Goal: Book appointment/travel/reservation

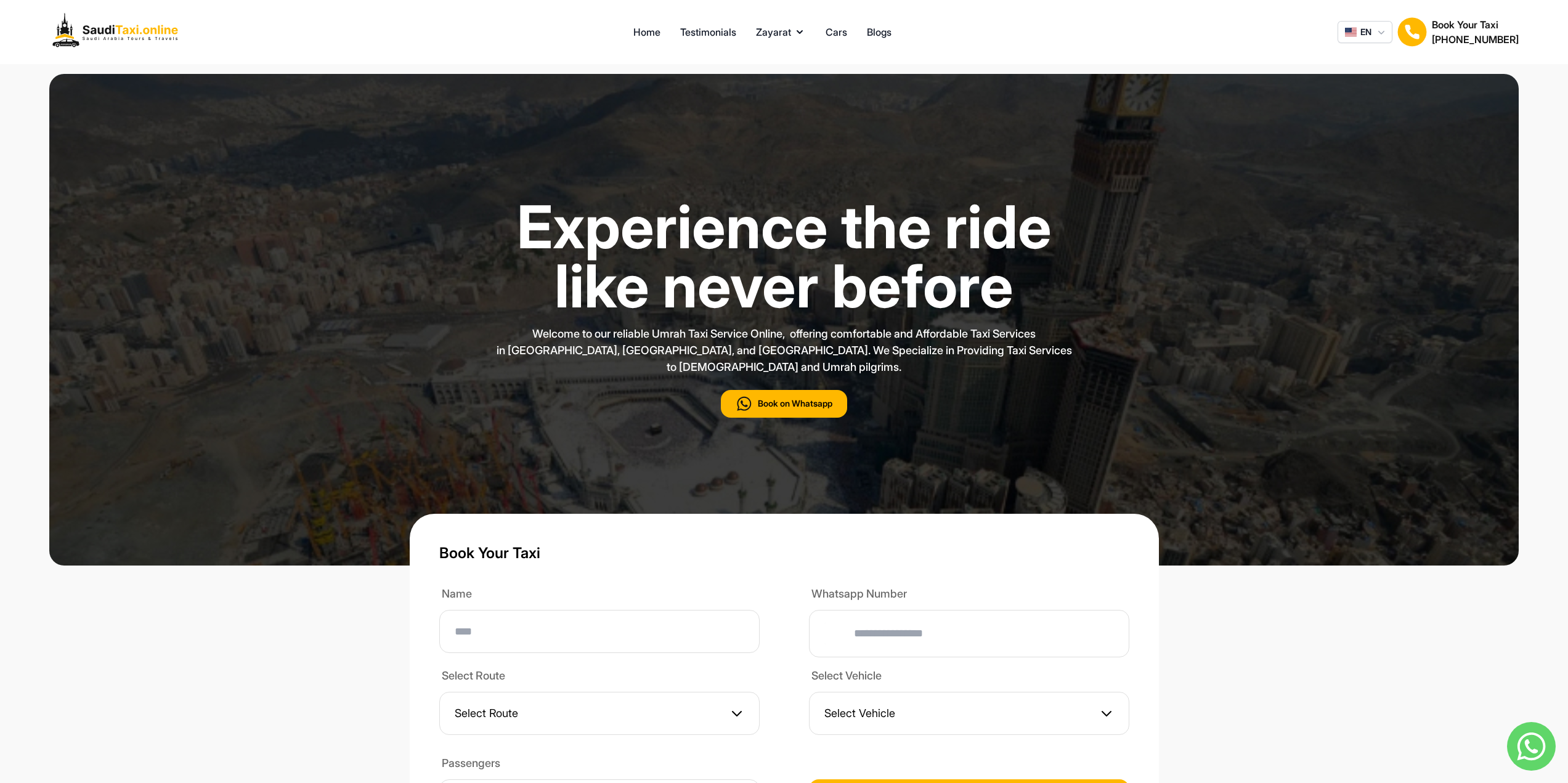
type input "***"
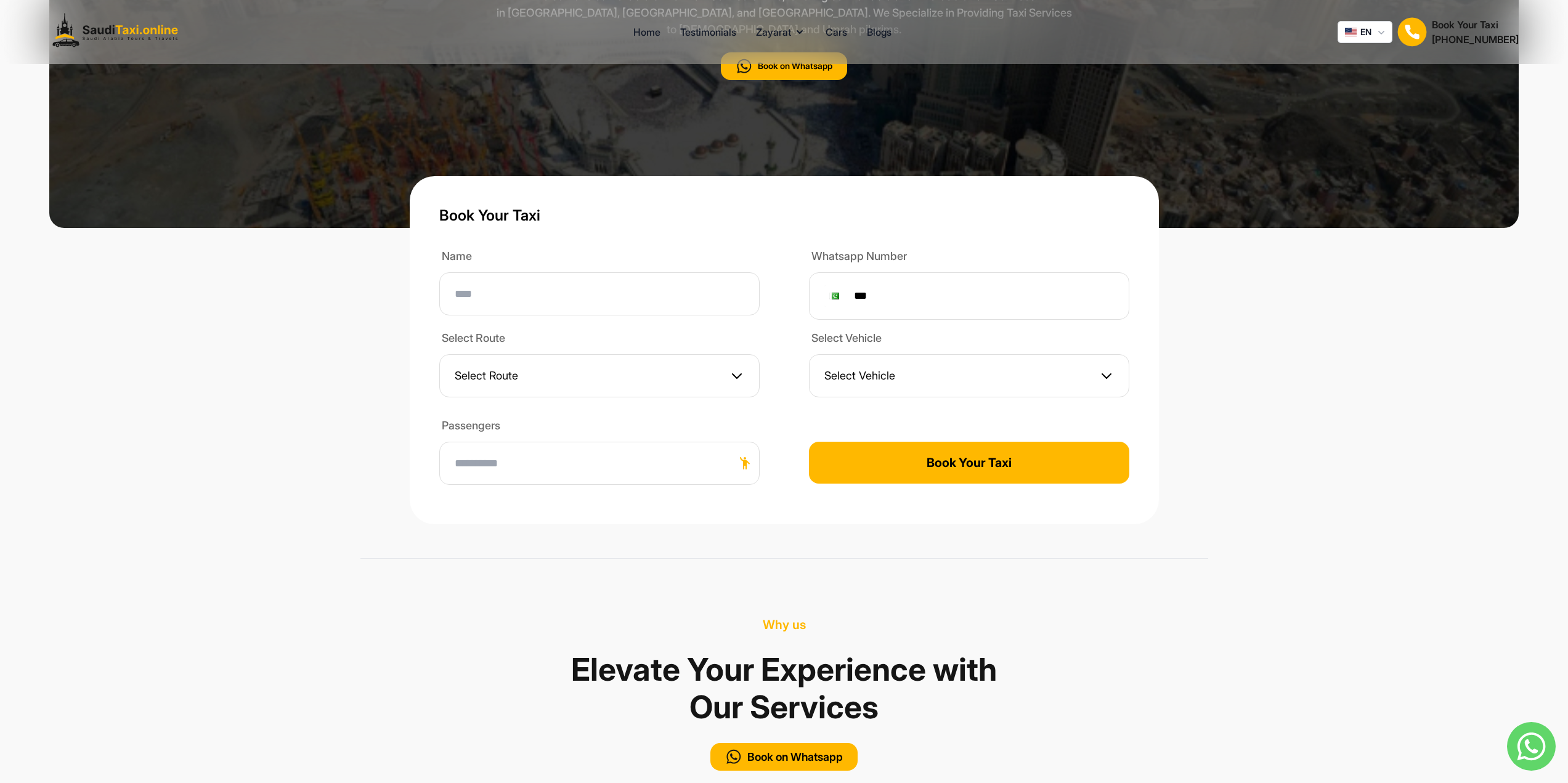
scroll to position [308, 0]
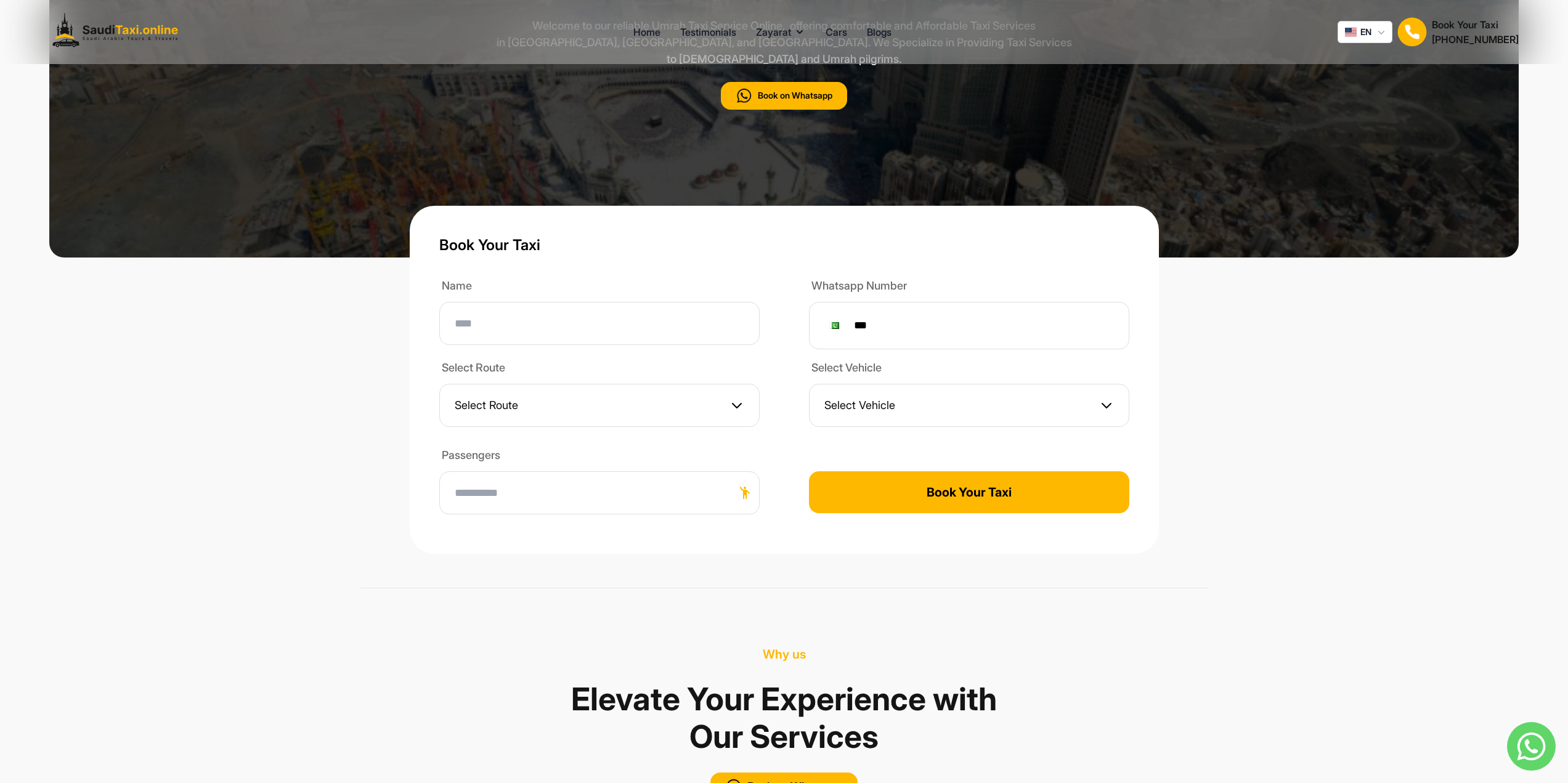
click at [640, 302] on input at bounding box center [599, 323] width 320 height 43
type input "**********"
click at [597, 486] on input at bounding box center [599, 493] width 320 height 43
type input "*"
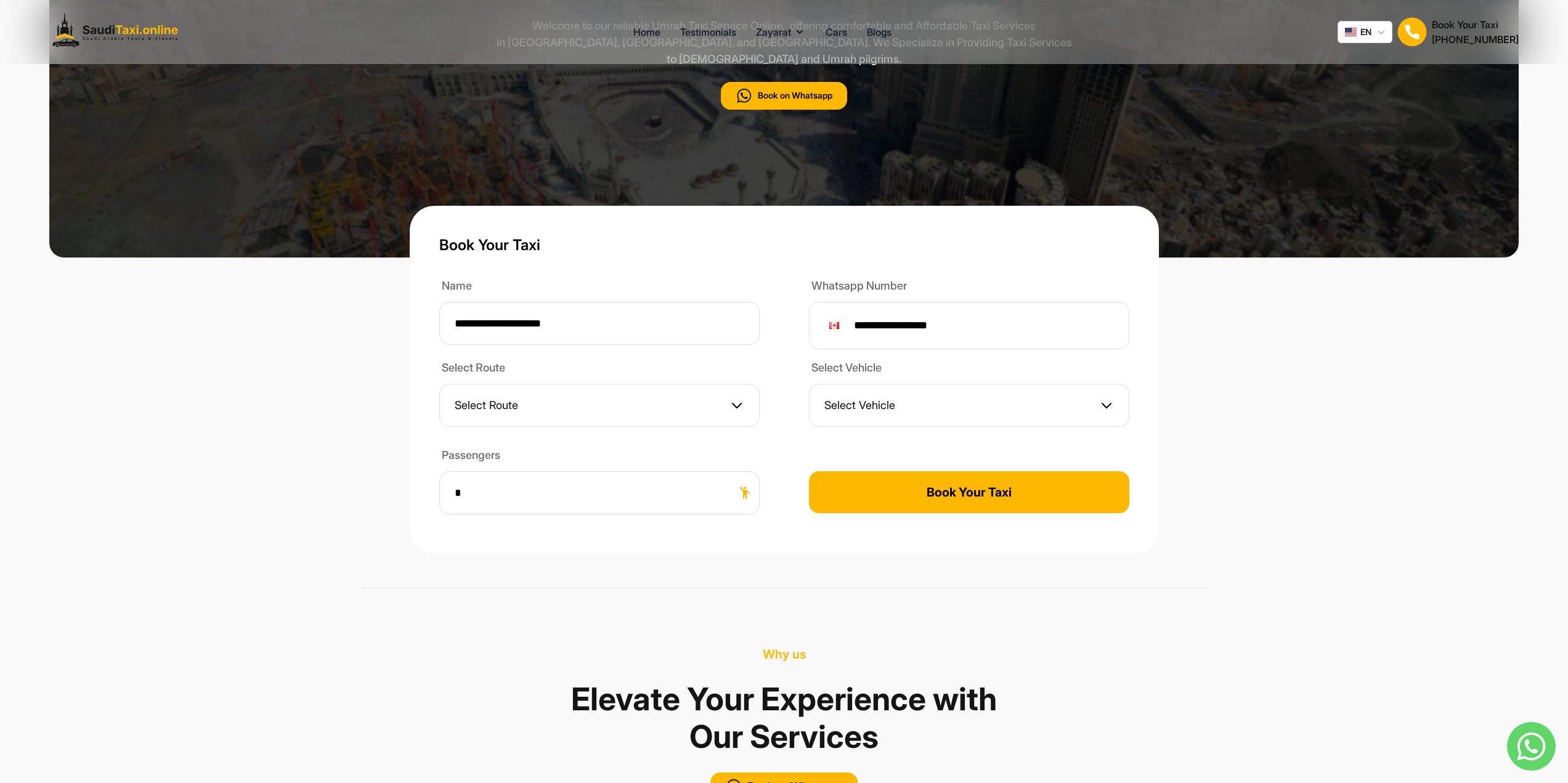
click at [997, 396] on button "Select Vehicle" at bounding box center [969, 405] width 320 height 43
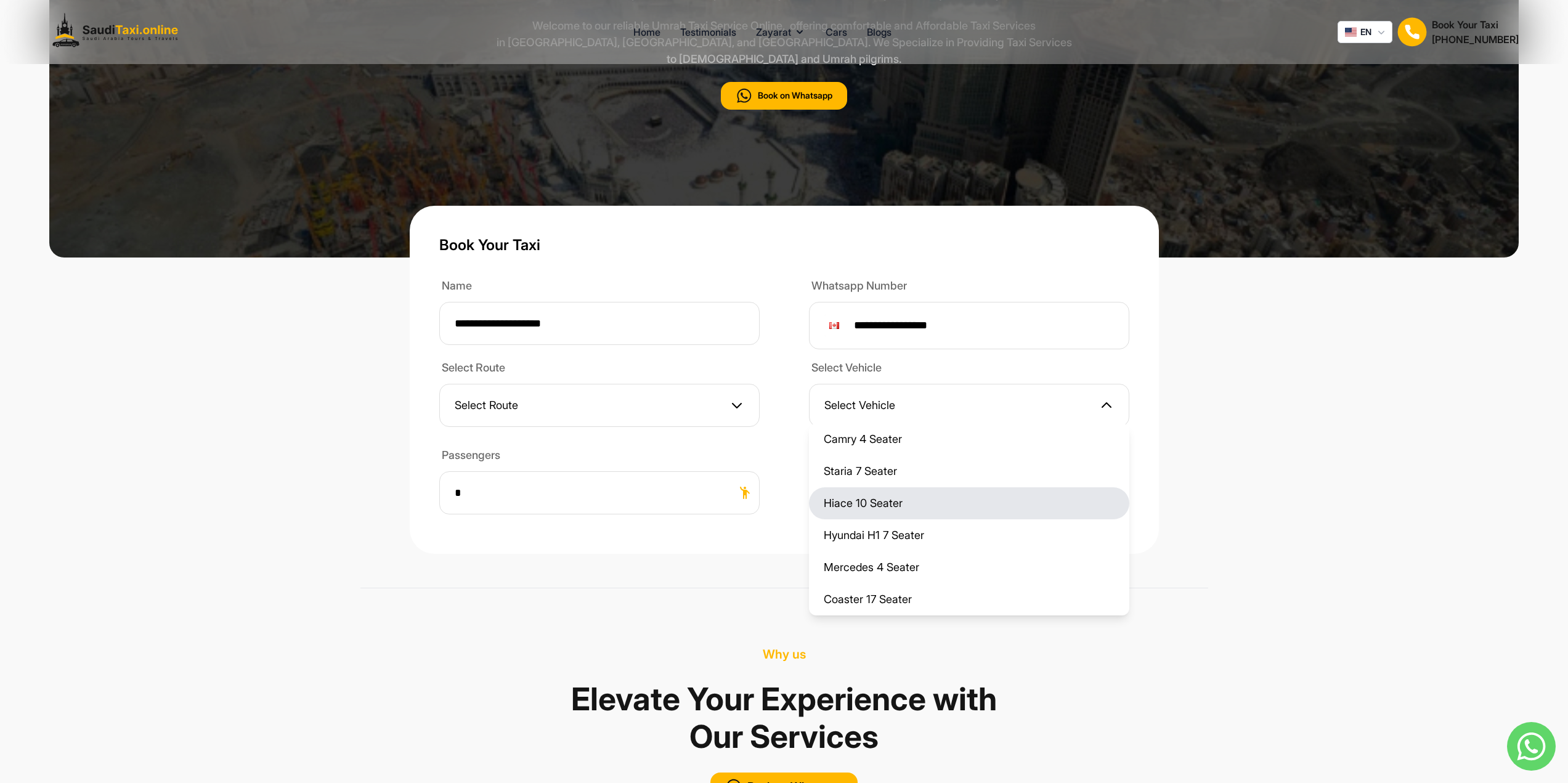
click at [896, 487] on li "Hiace 10 Seater" at bounding box center [969, 503] width 320 height 32
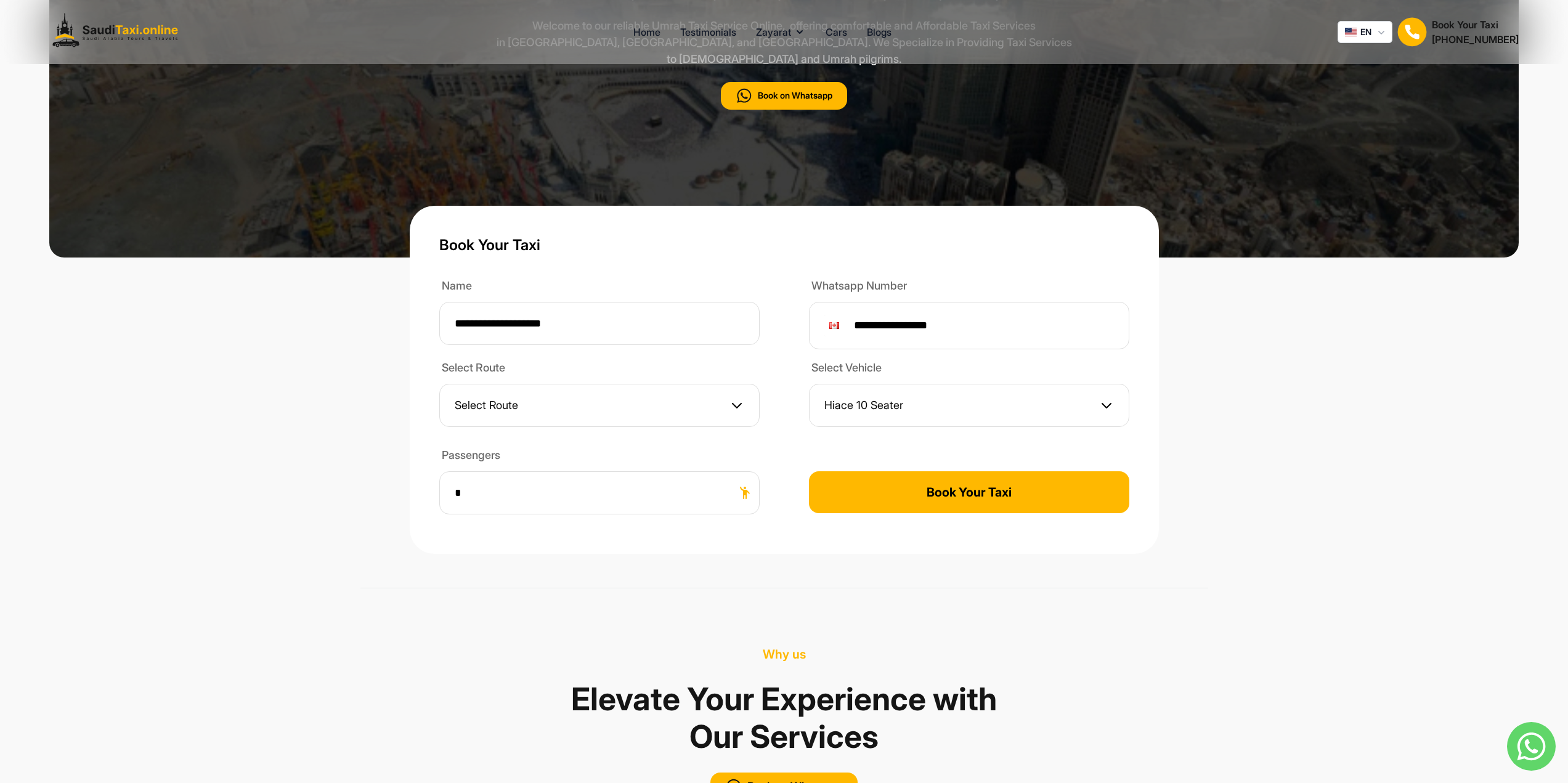
click at [1060, 482] on button "Book Your Taxi" at bounding box center [969, 492] width 320 height 42
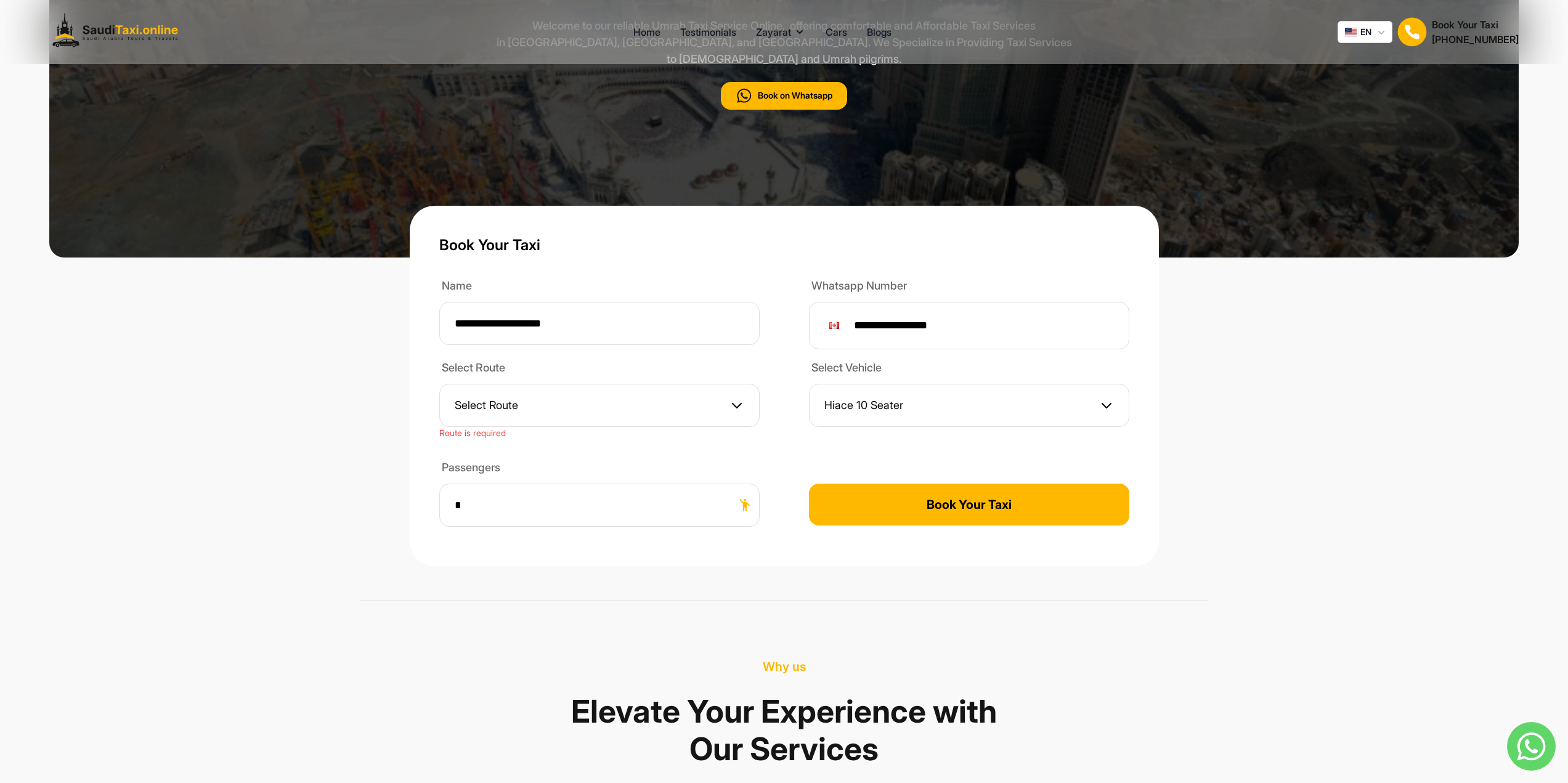
click at [677, 383] on button "Select Route" at bounding box center [599, 405] width 320 height 43
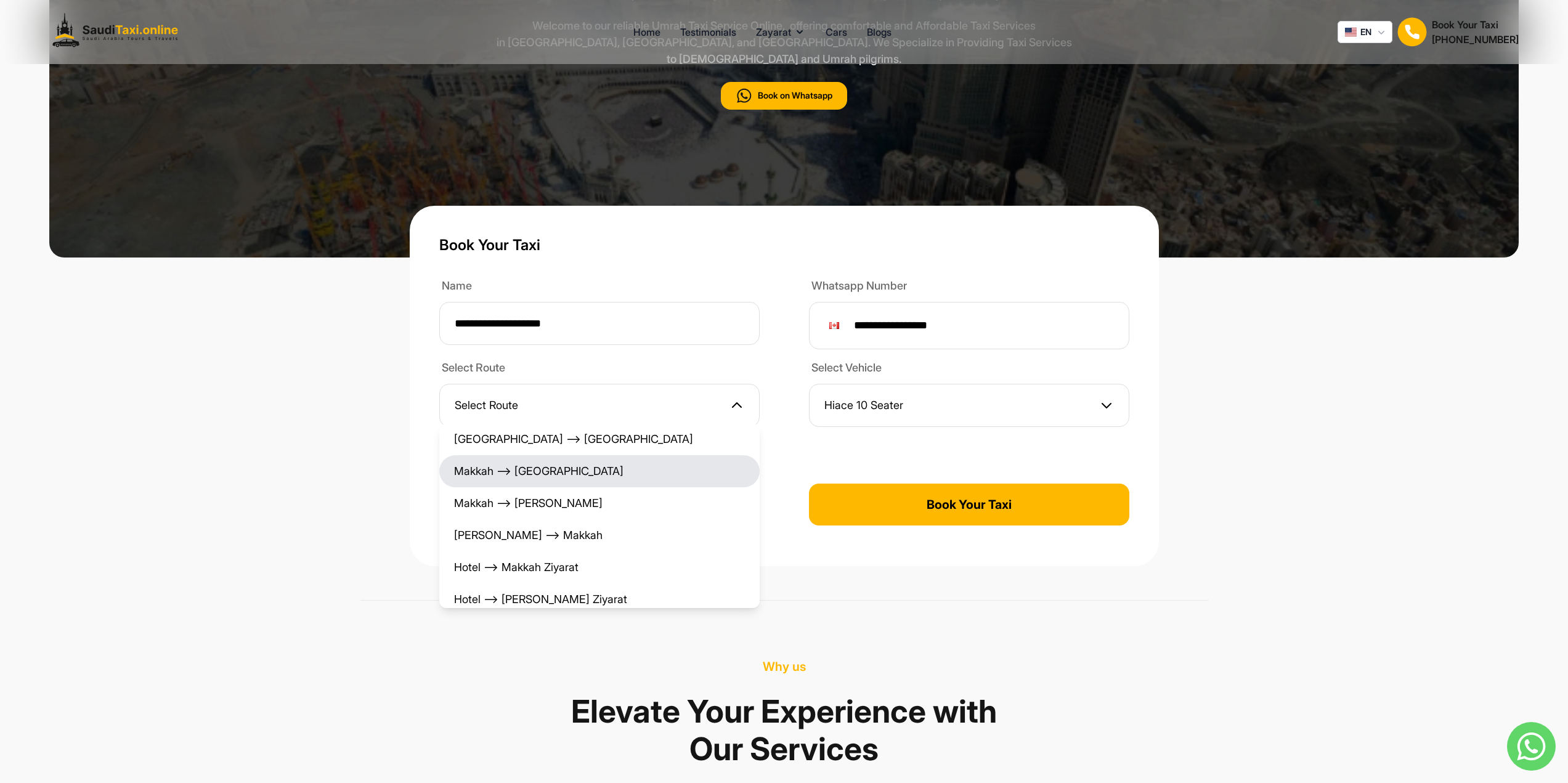
click at [558, 455] on li "Makkah ⟶ [GEOGRAPHIC_DATA]" at bounding box center [599, 471] width 320 height 32
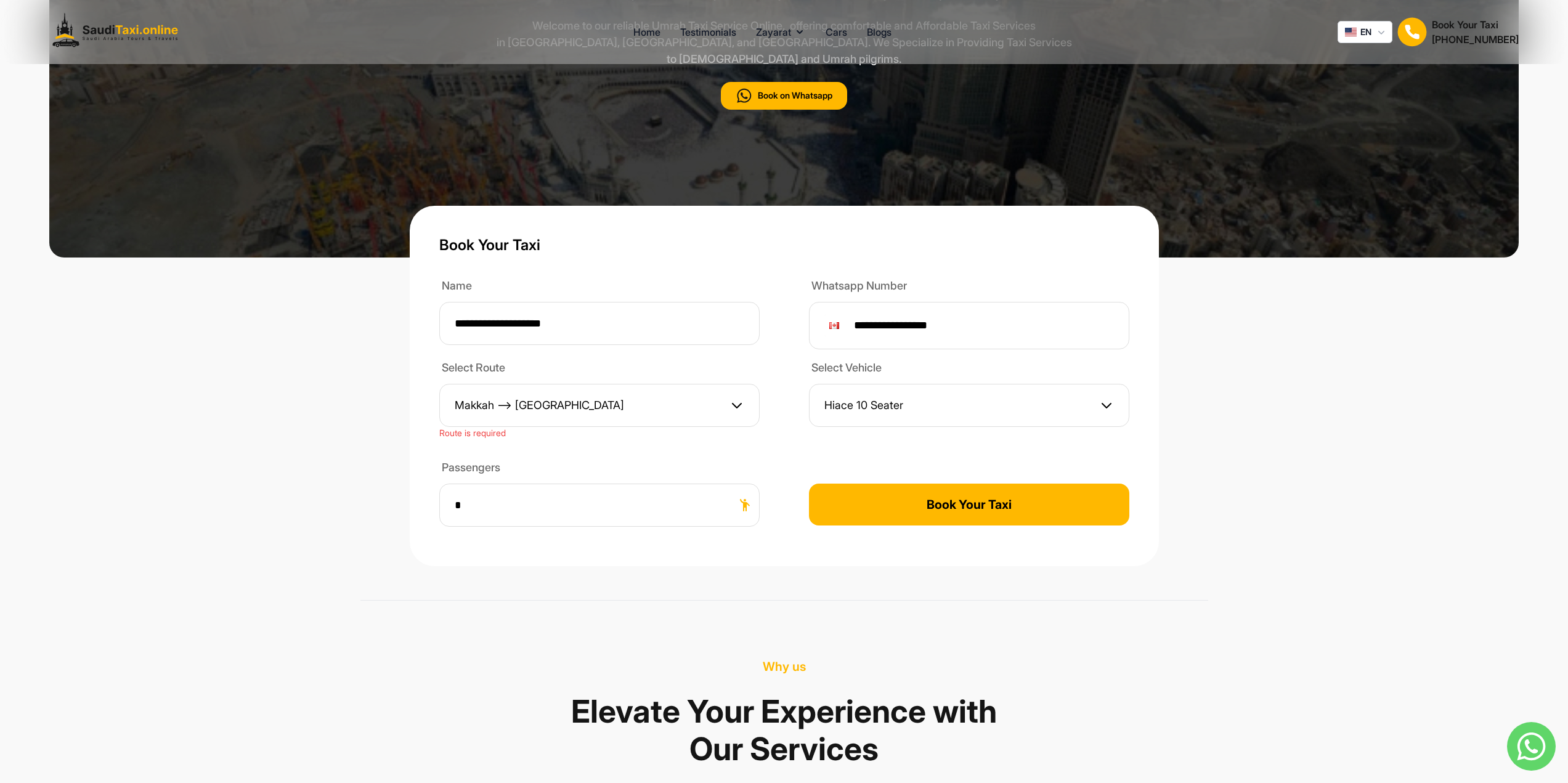
click at [978, 490] on button "Book Your Taxi" at bounding box center [969, 504] width 320 height 42
